Goal: Navigation & Orientation: Go to known website

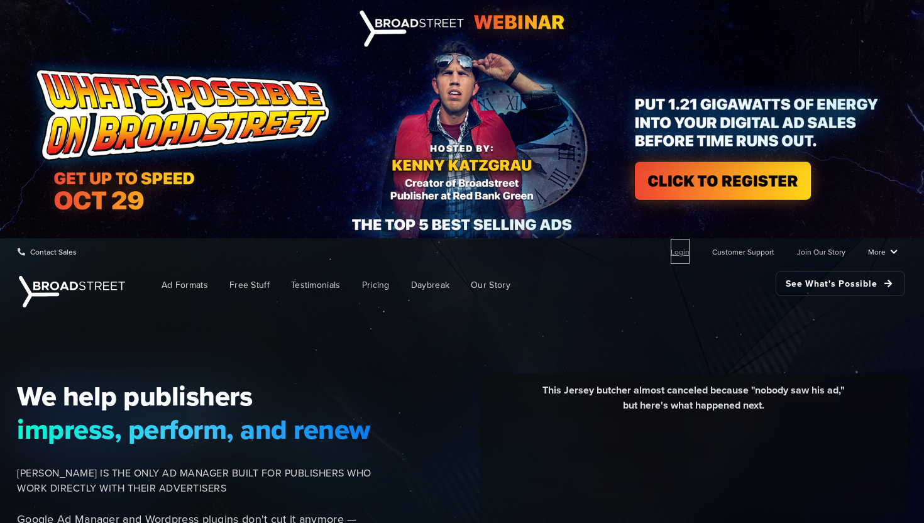
click at [688, 251] on link "Login" at bounding box center [680, 251] width 19 height 25
click at [682, 255] on link "Login" at bounding box center [680, 251] width 19 height 25
